Goal: Ask a question

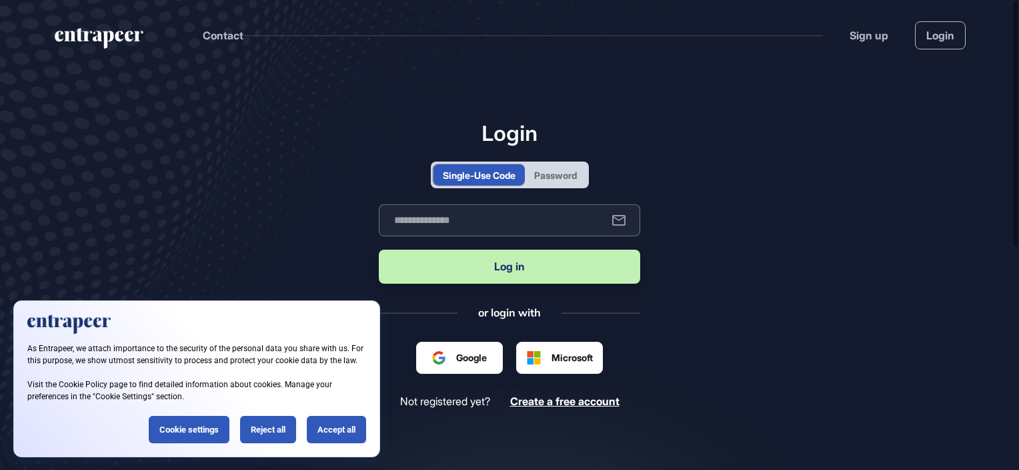
click at [431, 219] on input "text" at bounding box center [510, 220] width 262 height 32
type input "**********"
click at [556, 159] on div "**********" at bounding box center [510, 264] width 262 height 288
click at [554, 167] on div "Password" at bounding box center [555, 174] width 61 height 21
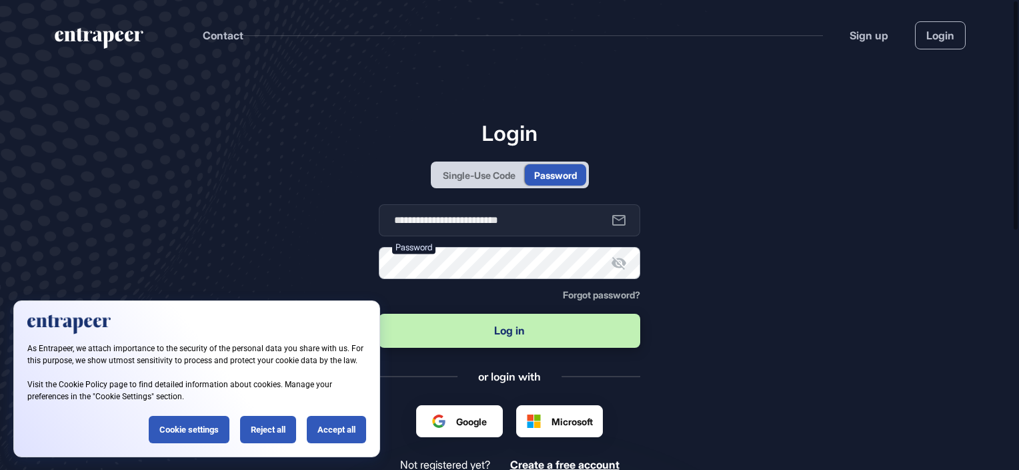
click at [379, 314] on button "Log in" at bounding box center [510, 331] width 262 height 34
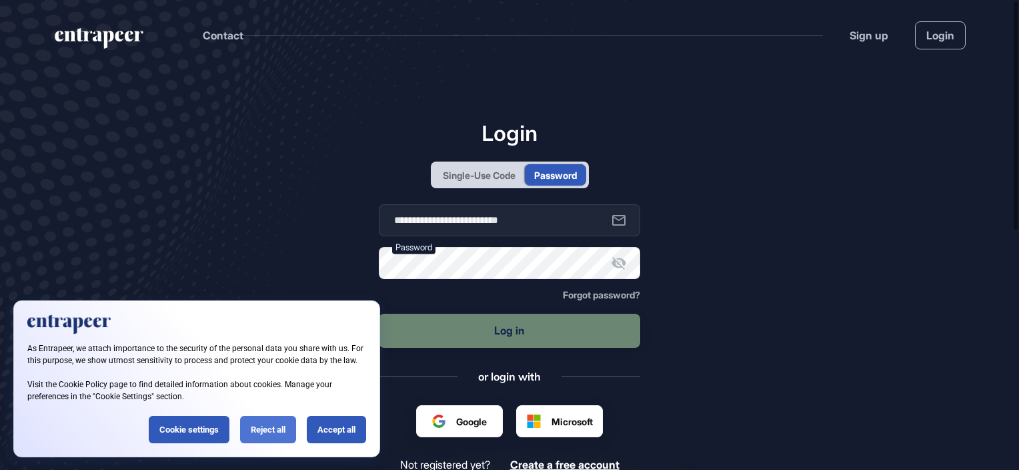
click at [251, 430] on div "Reject all" at bounding box center [268, 429] width 56 height 27
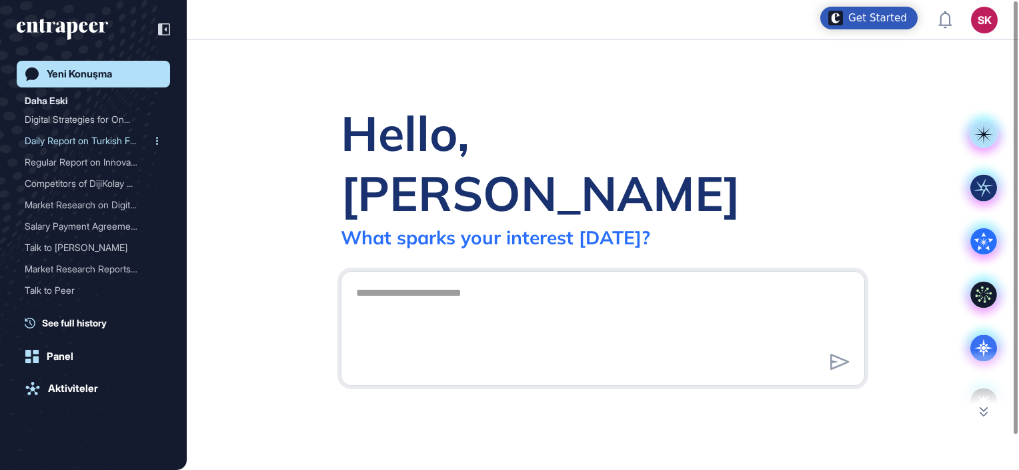
click at [83, 137] on div "Daily Report on Turkish F..." at bounding box center [88, 140] width 127 height 21
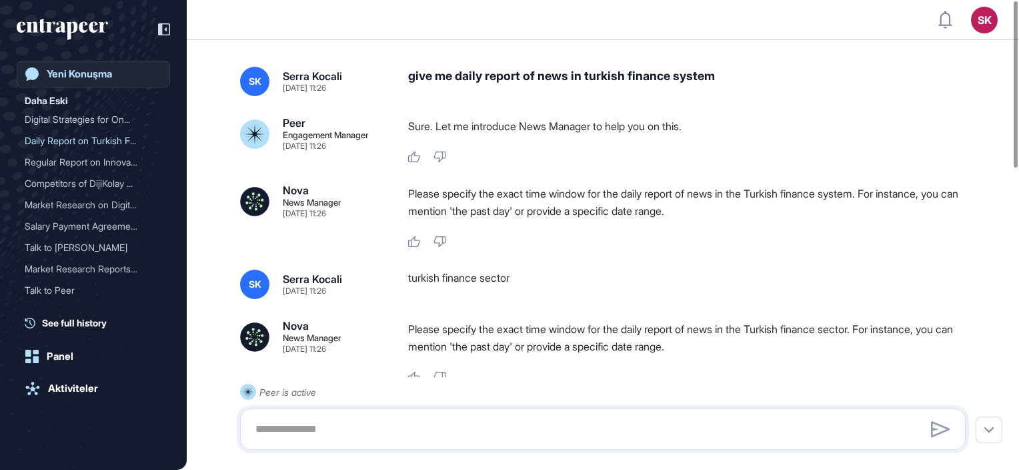
click at [71, 71] on div "Yeni Konuşma" at bounding box center [79, 74] width 65 height 12
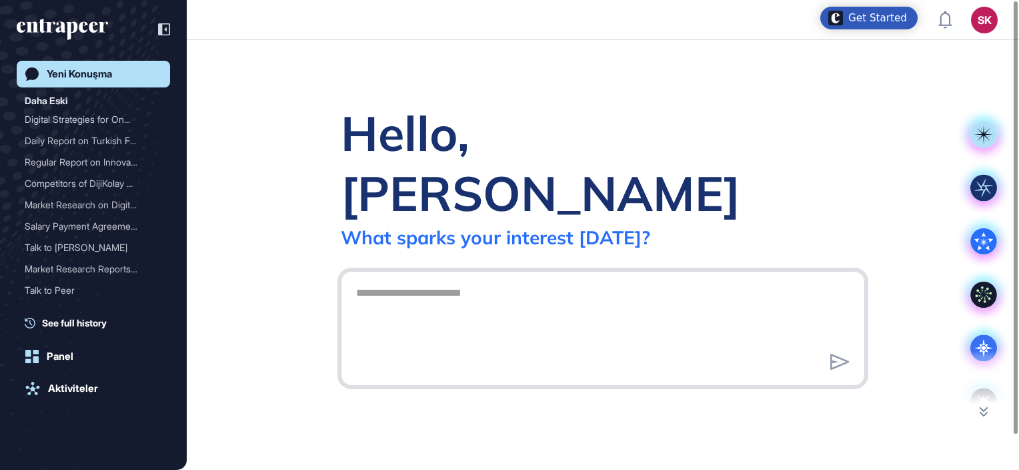
click at [438, 280] on textarea at bounding box center [603, 326] width 510 height 93
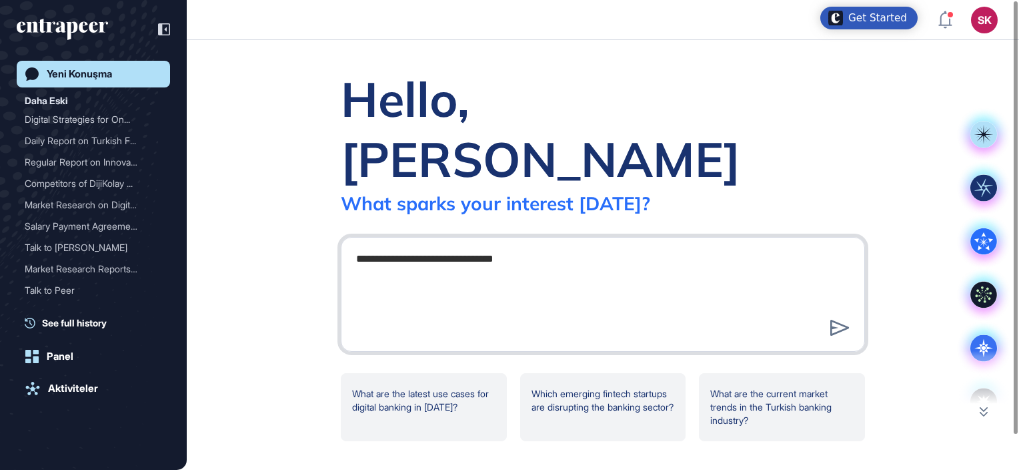
type textarea "**********"
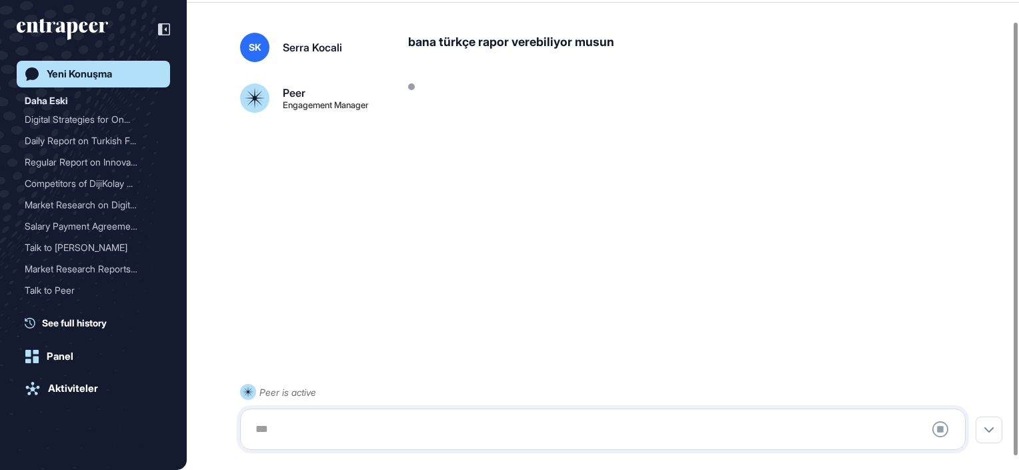
scroll to position [37, 0]
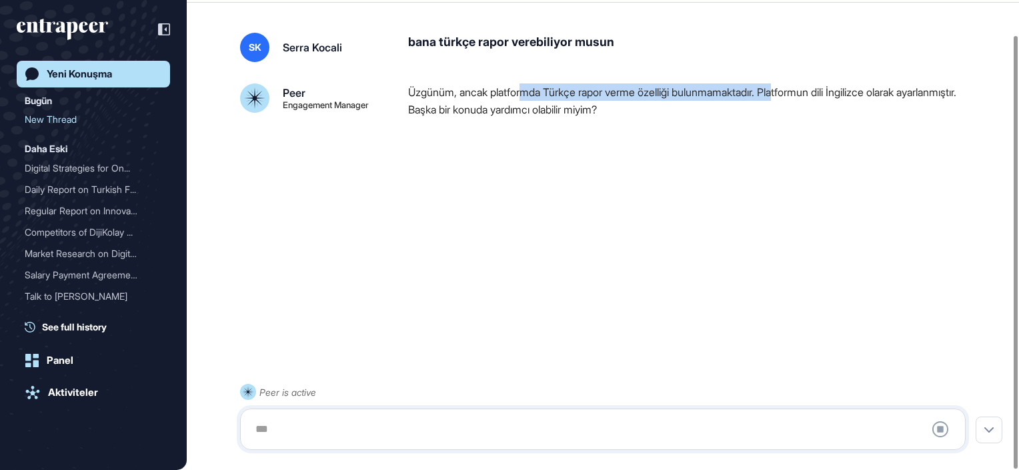
drag, startPoint x: 532, startPoint y: 93, endPoint x: 800, endPoint y: 98, distance: 268.2
click at [800, 98] on p "Üzgünüm, ancak platformda Türkçe rapor verme özelliği bulunmamaktadır. Platform…" at bounding box center [692, 100] width 568 height 35
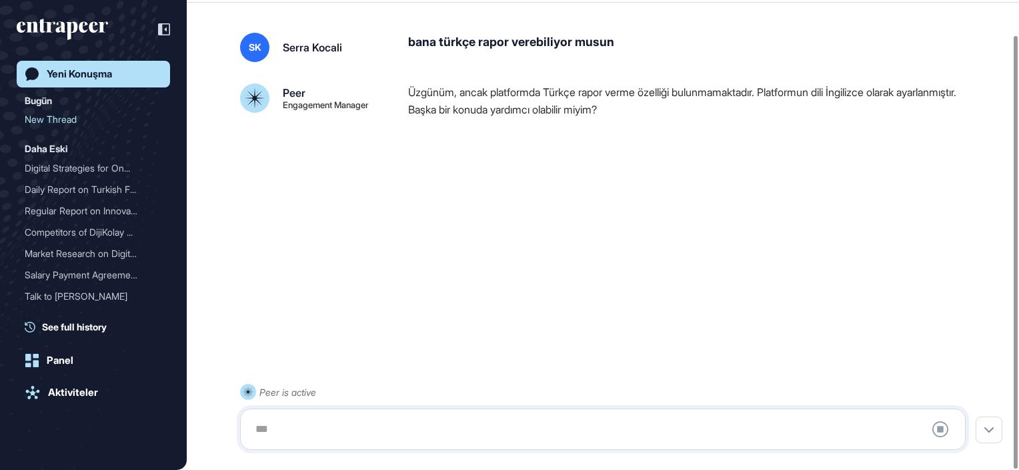
drag, startPoint x: 800, startPoint y: 98, endPoint x: 777, endPoint y: 108, distance: 24.8
click at [781, 107] on p "Üzgünüm, ancak platformda Türkçe rapor verme özelliği bulunmamaktadır. Platform…" at bounding box center [692, 100] width 568 height 35
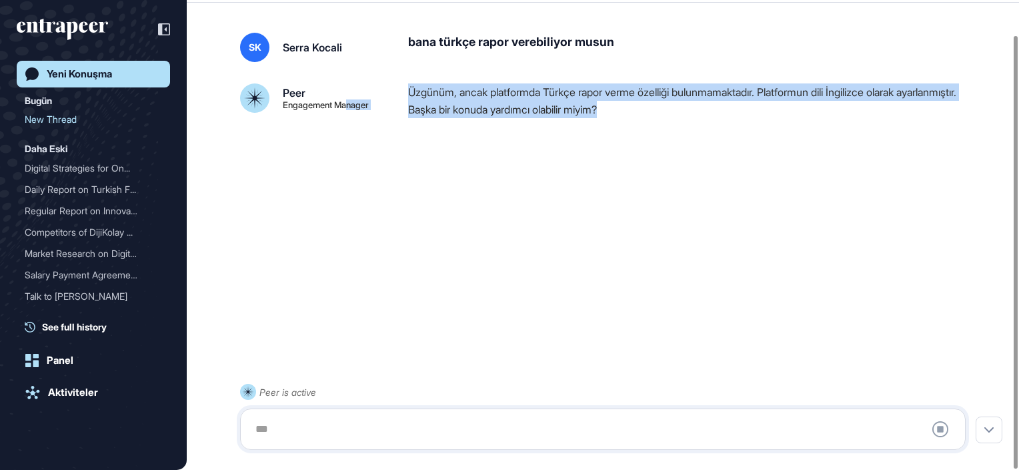
drag, startPoint x: 628, startPoint y: 110, endPoint x: 352, endPoint y: 83, distance: 278.2
click at [352, 83] on div "Peer Engagement Manager Üzgünüm, ancak platformda Türkçe rapor verme özelliği b…" at bounding box center [603, 108] width 726 height 51
drag, startPoint x: 352, startPoint y: 83, endPoint x: 718, endPoint y: 113, distance: 367.5
click at [478, 89] on p "Üzgünüm, ancak platformda Türkçe rapor verme özelliği bulunmamaktadır. Platform…" at bounding box center [692, 100] width 568 height 35
click at [718, 113] on p "Üzgünüm, ancak platformda Türkçe rapor verme özelliği bulunmamaktadır. Platform…" at bounding box center [692, 100] width 568 height 35
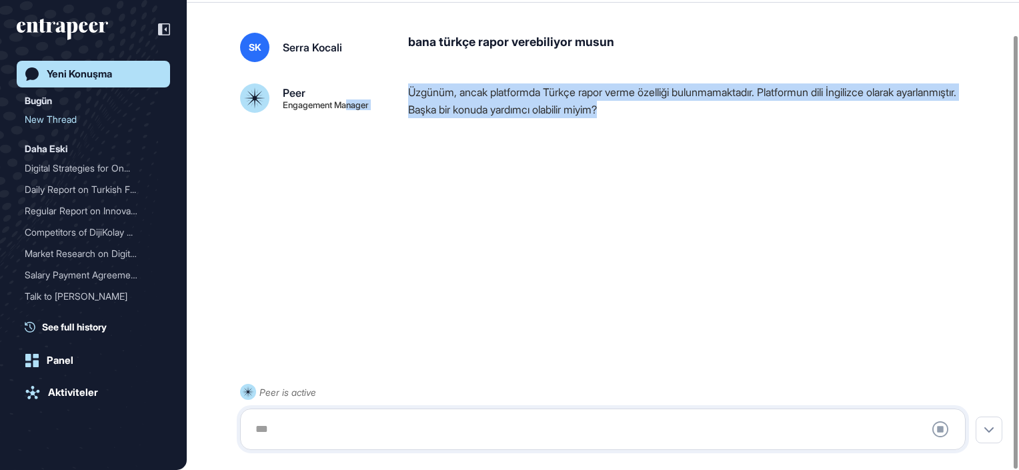
click at [759, 107] on p "Üzgünüm, ancak platformda Türkçe rapor verme özelliği bulunmamaktadır. Platform…" at bounding box center [692, 100] width 568 height 35
